Goal: Task Accomplishment & Management: Manage account settings

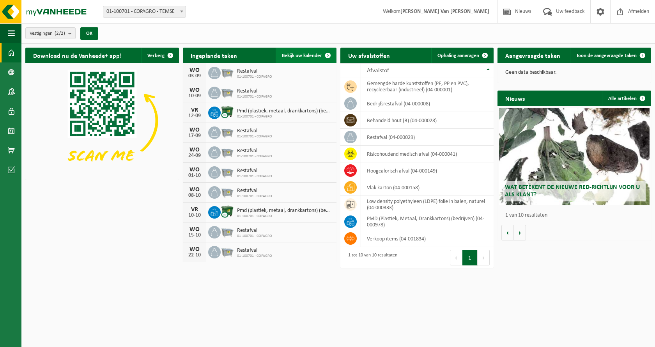
click at [327, 55] on span at bounding box center [328, 56] width 16 height 16
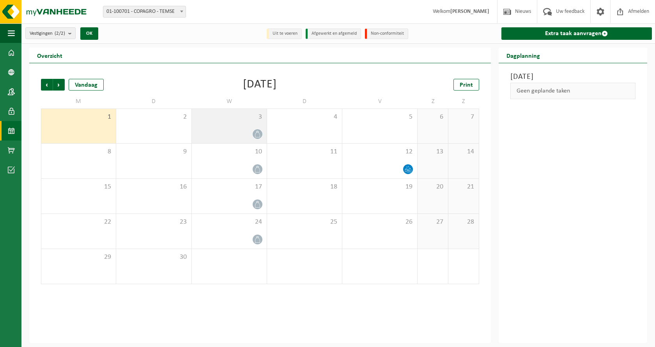
click at [232, 129] on div at bounding box center [229, 134] width 67 height 11
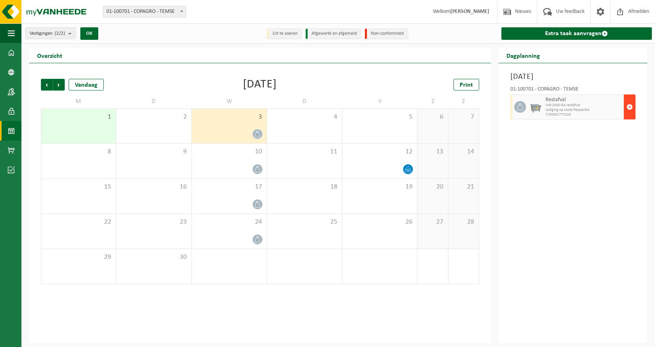
click at [629, 107] on span "button" at bounding box center [630, 107] width 6 height 16
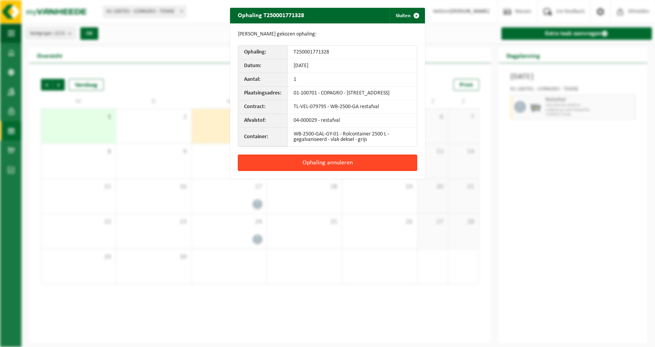
click at [350, 171] on button "Ophaling annuleren" at bounding box center [327, 162] width 179 height 16
